Goal: Find specific page/section: Find specific page/section

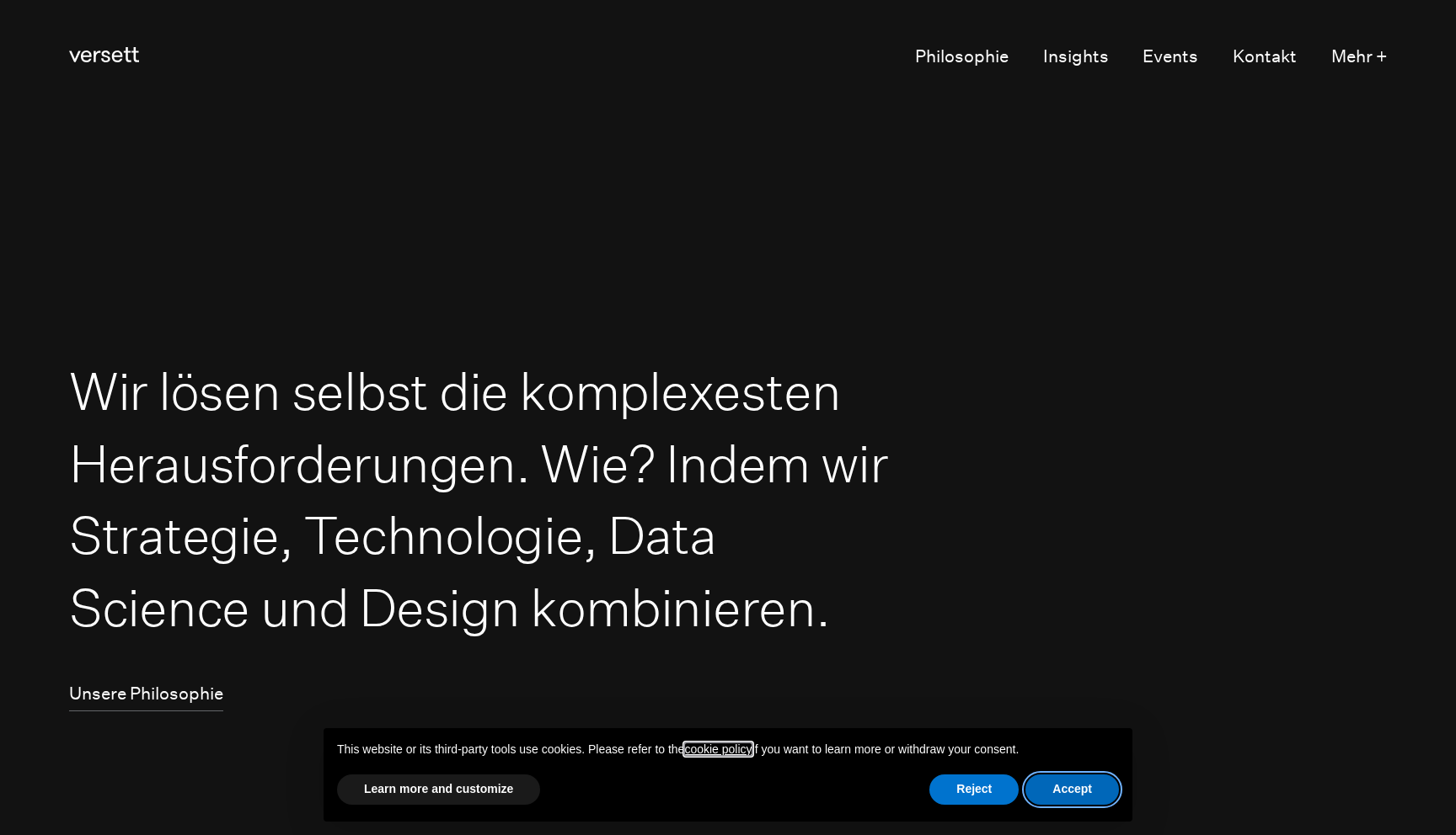
click at [1074, 795] on button "Accept" at bounding box center [1072, 789] width 93 height 30
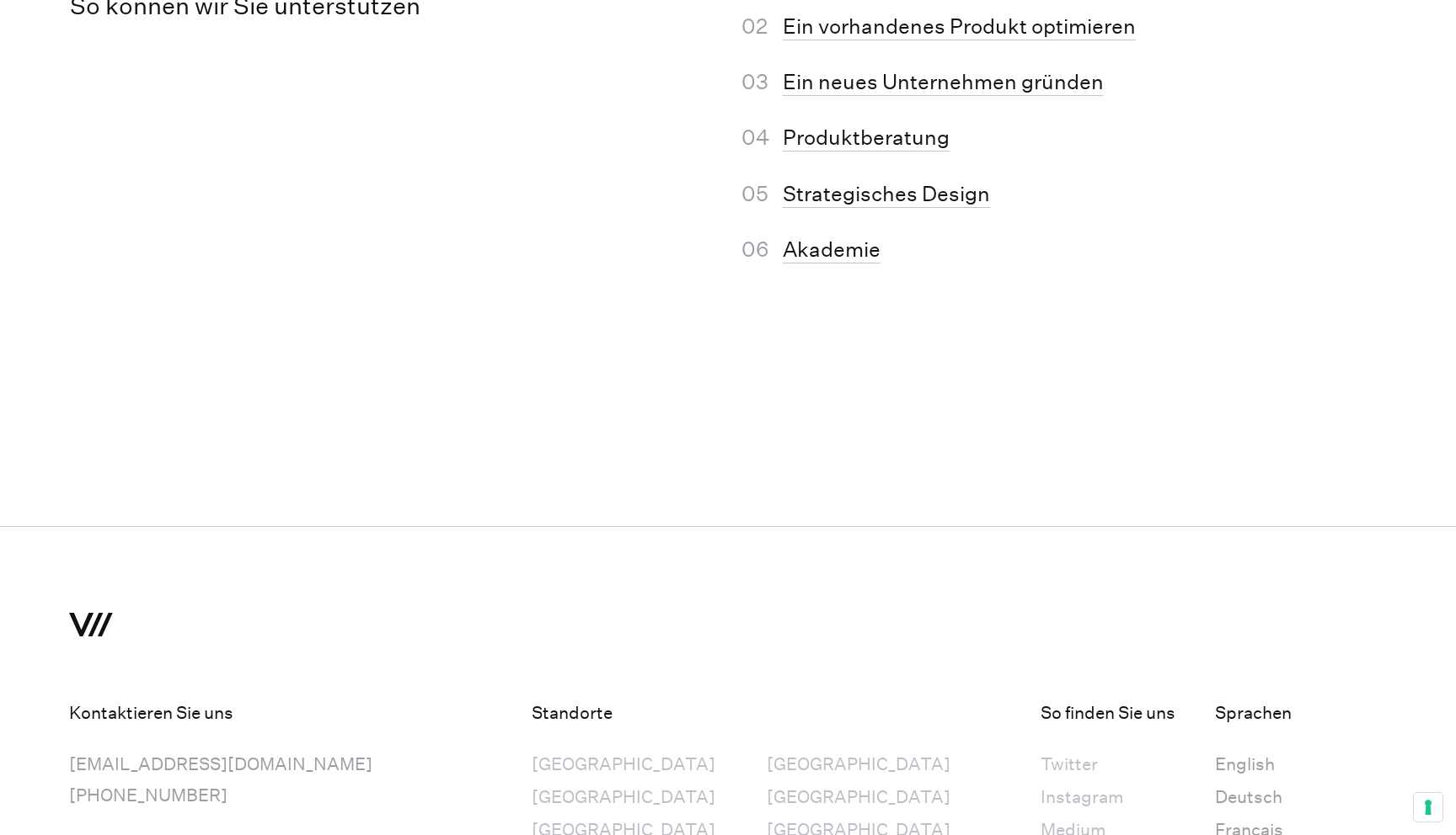
scroll to position [11158, 0]
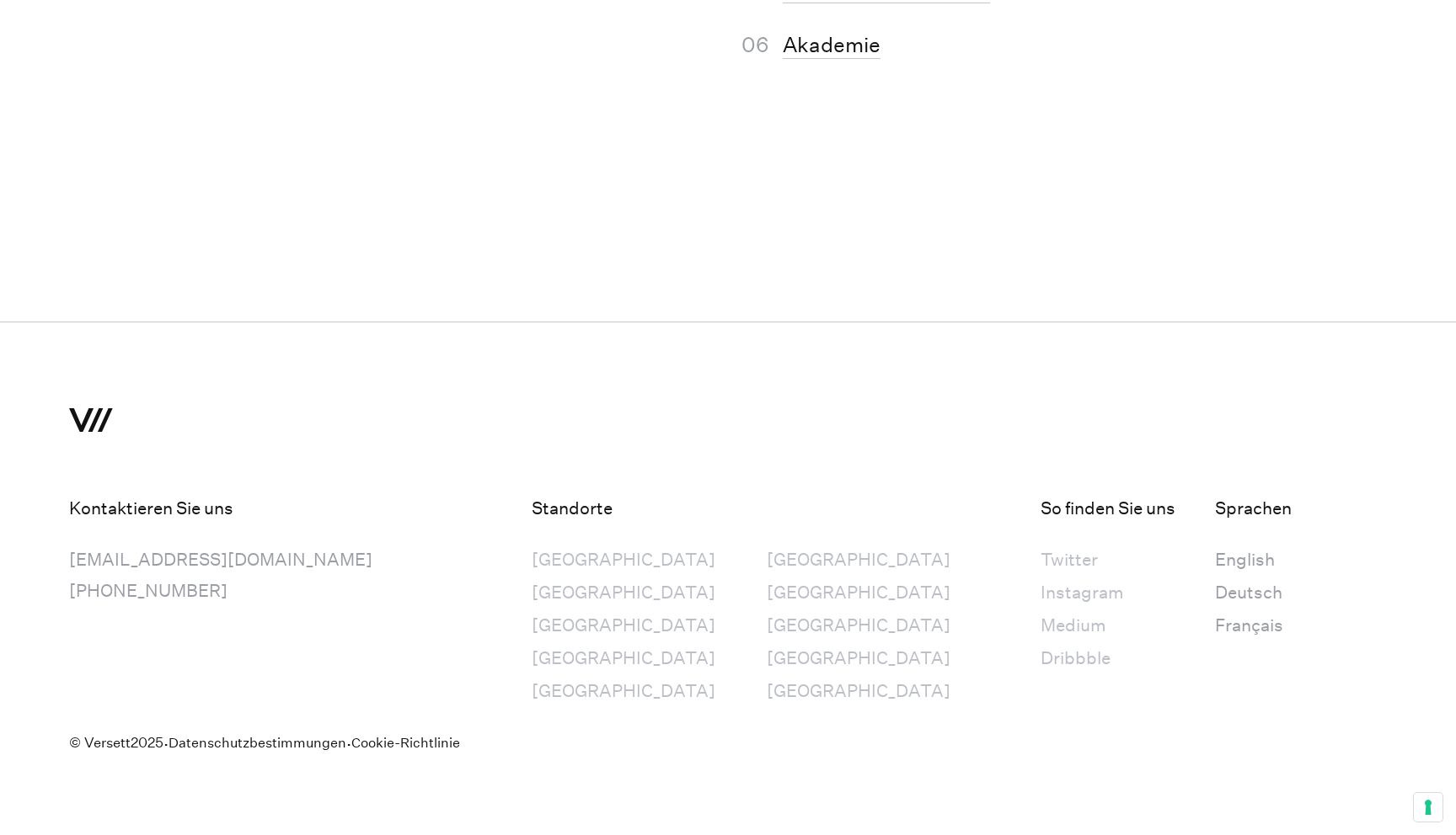
click at [766, 559] on div "[GEOGRAPHIC_DATA]" at bounding box center [858, 560] width 184 height 31
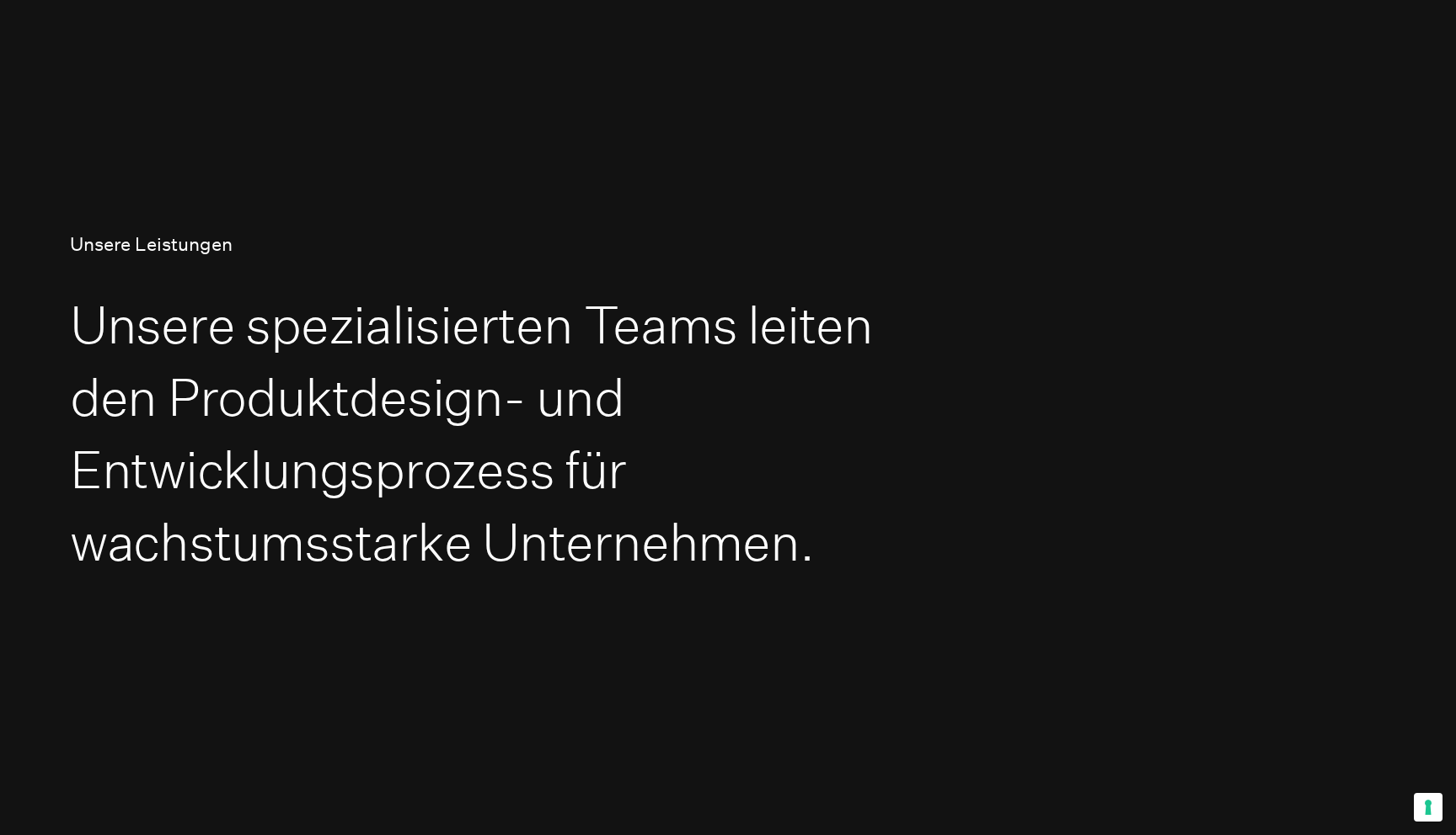
scroll to position [0, 0]
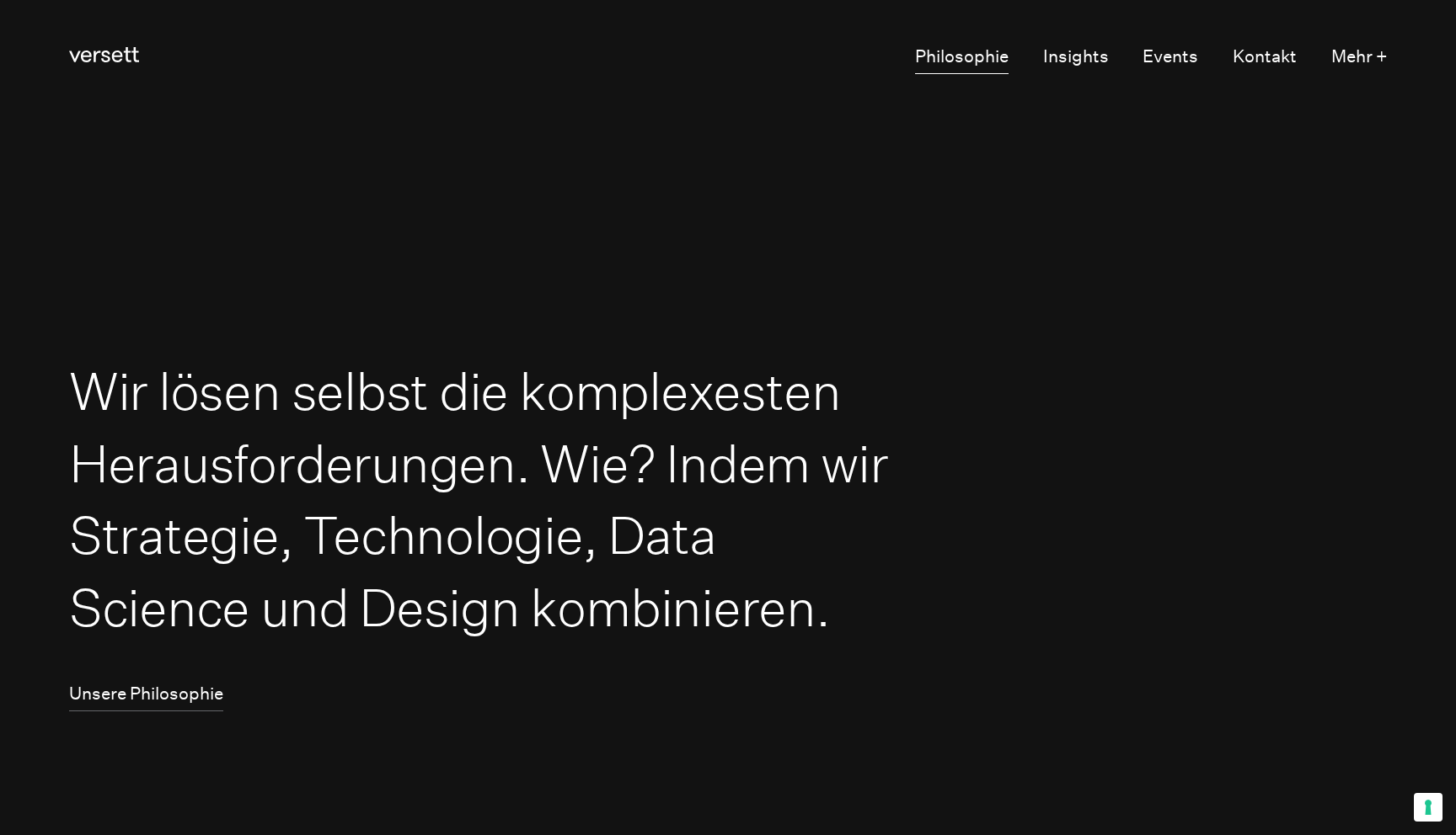
click at [955, 57] on link "Philosophie" at bounding box center [962, 57] width 93 height 33
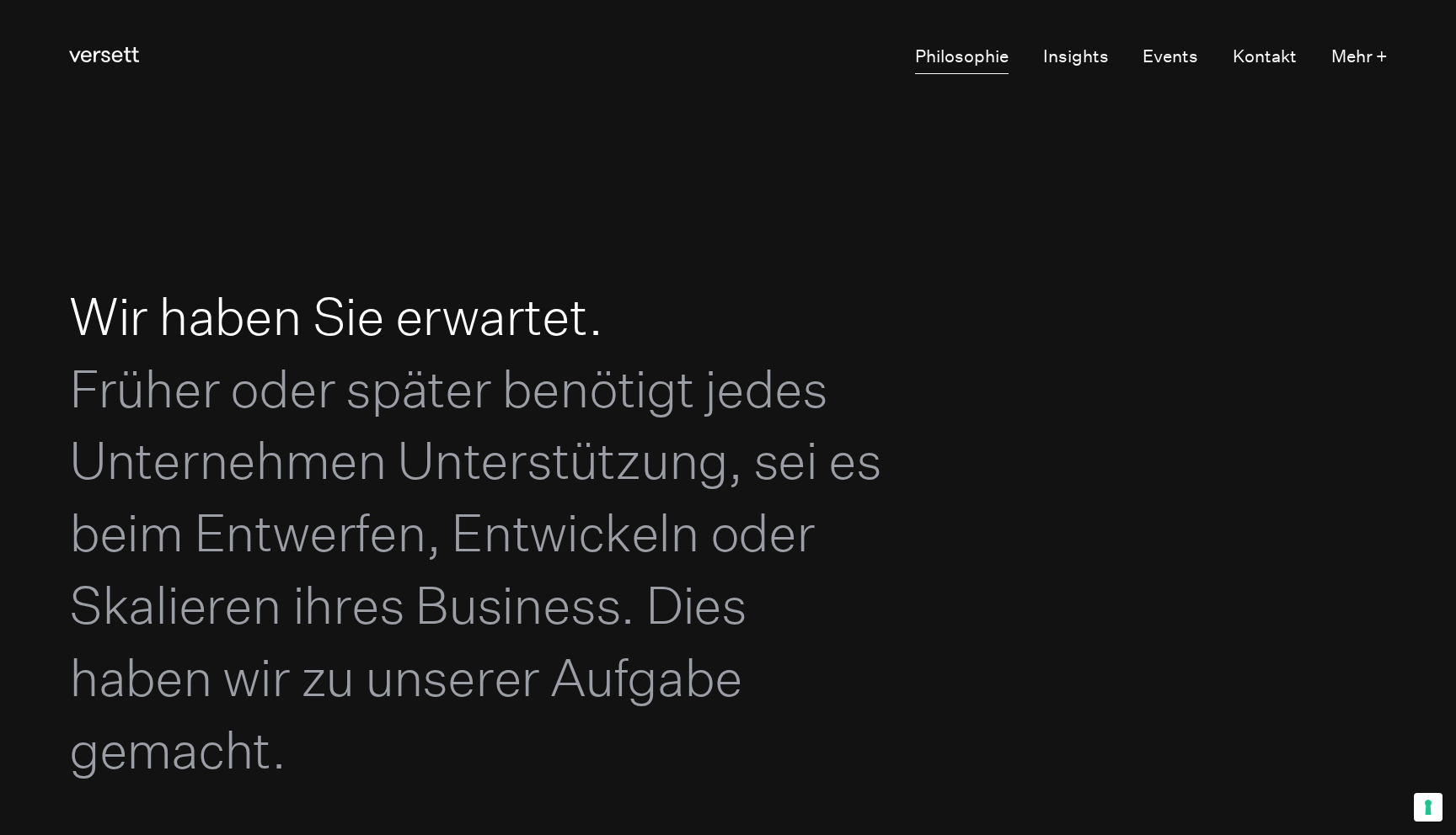
click at [940, 60] on link "Philosophie" at bounding box center [962, 57] width 93 height 33
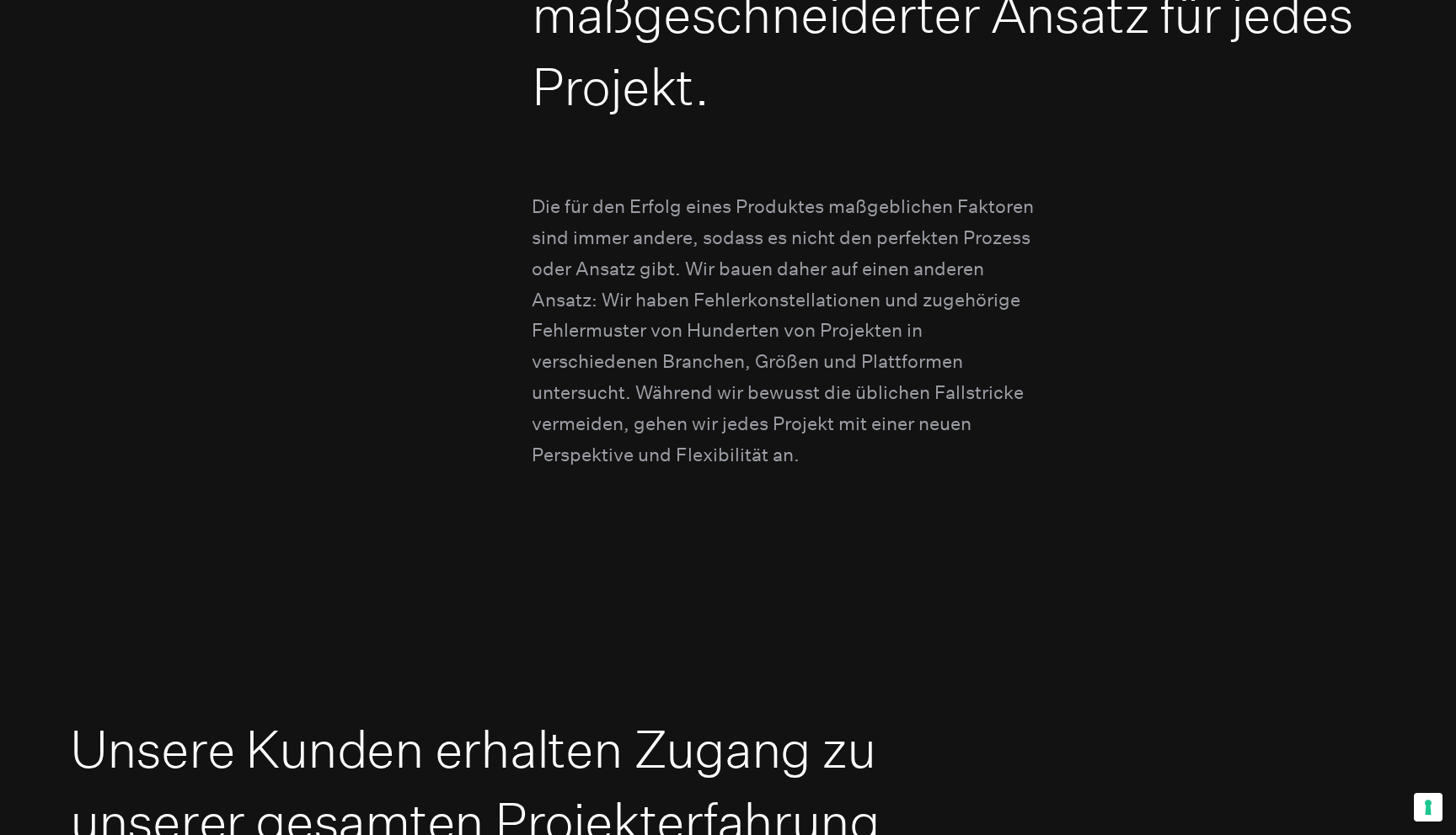
scroll to position [6154, 0]
